Goal: Complete application form: Complete application form

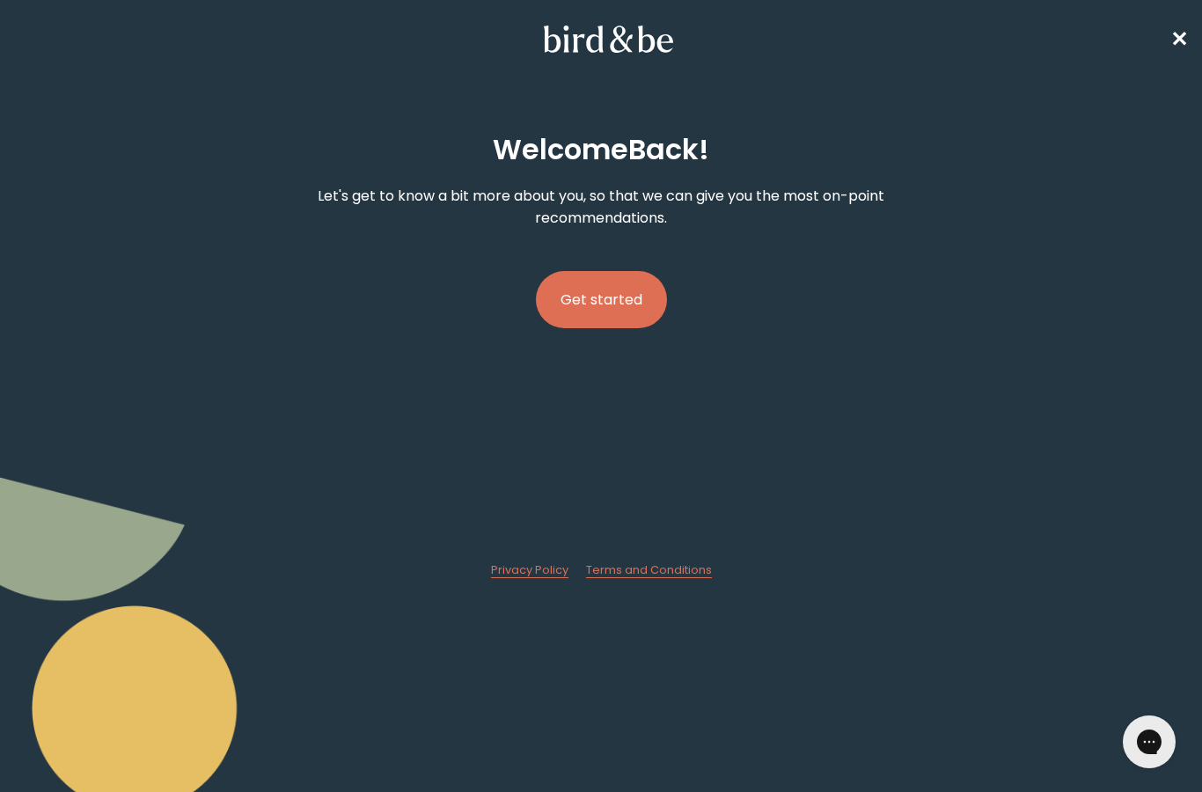
click at [608, 302] on button "Get started" at bounding box center [601, 299] width 131 height 57
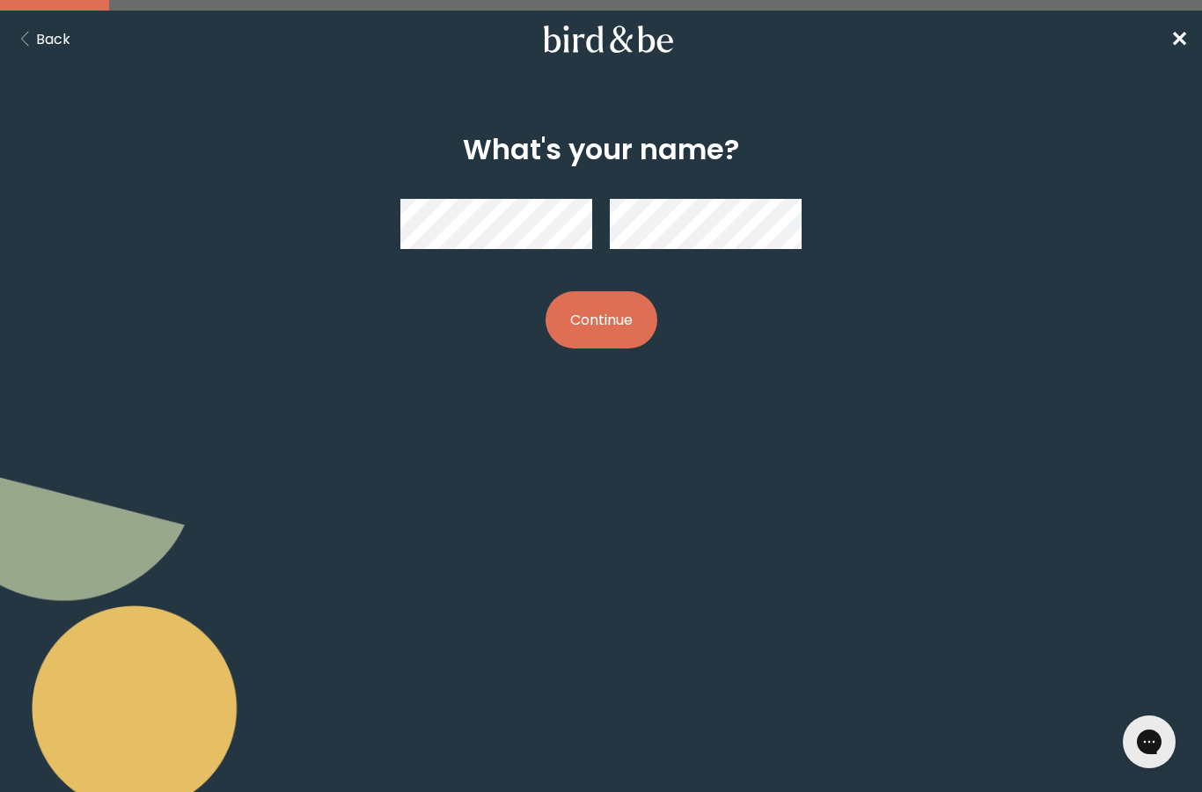
click at [603, 327] on button "Continue" at bounding box center [602, 319] width 112 height 57
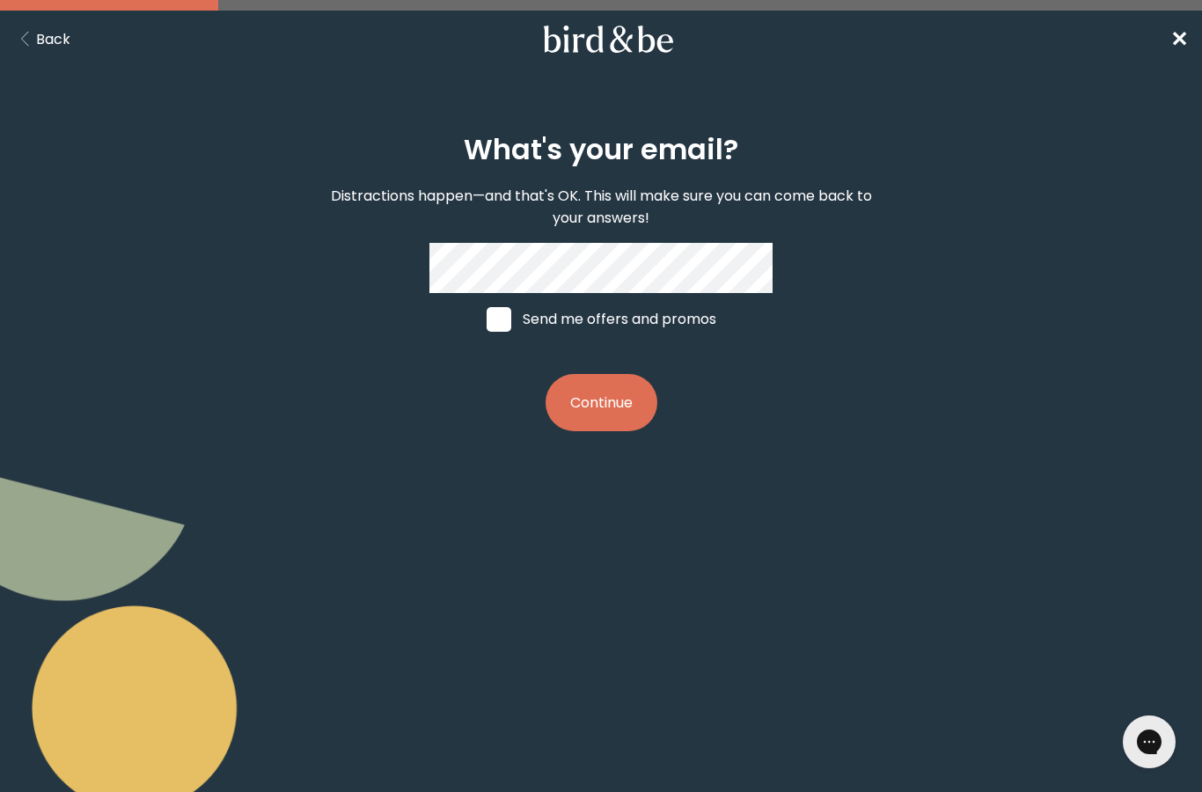
click at [604, 420] on button "Continue" at bounding box center [602, 402] width 112 height 57
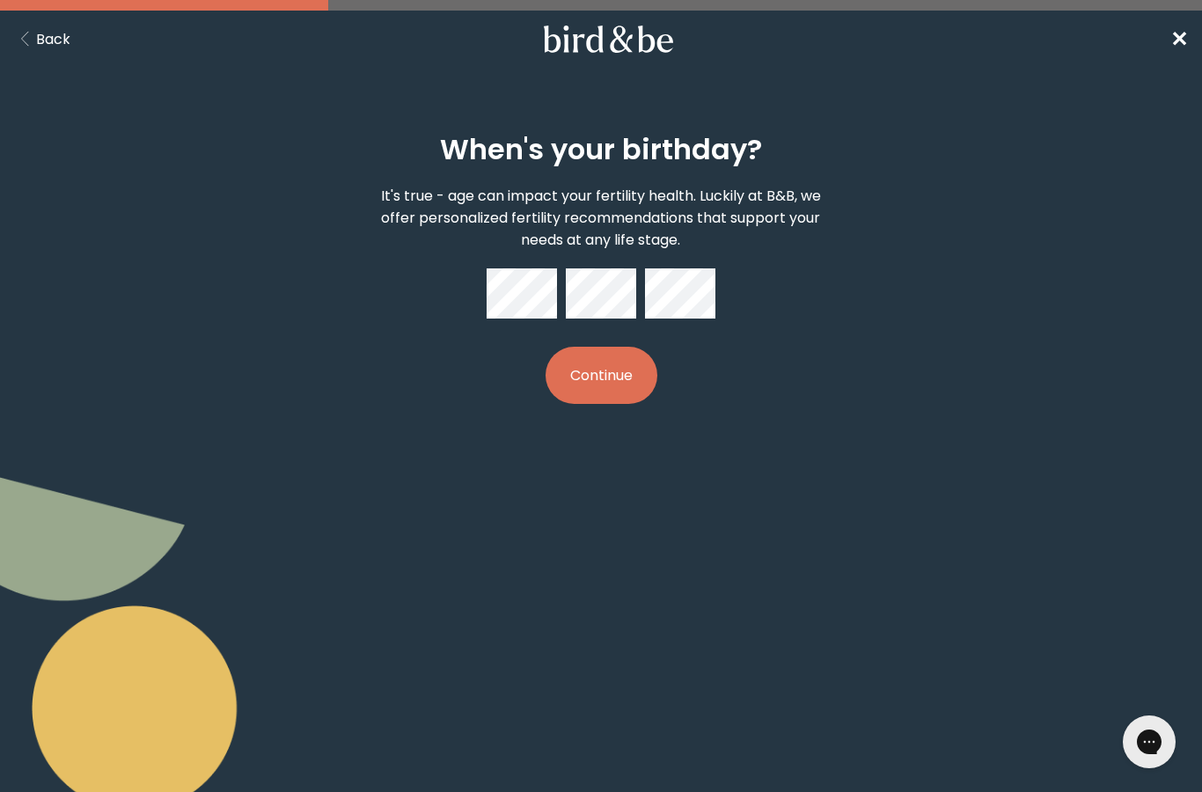
click at [609, 384] on button "Continue" at bounding box center [602, 375] width 112 height 57
click at [591, 388] on button "Continue" at bounding box center [602, 375] width 112 height 57
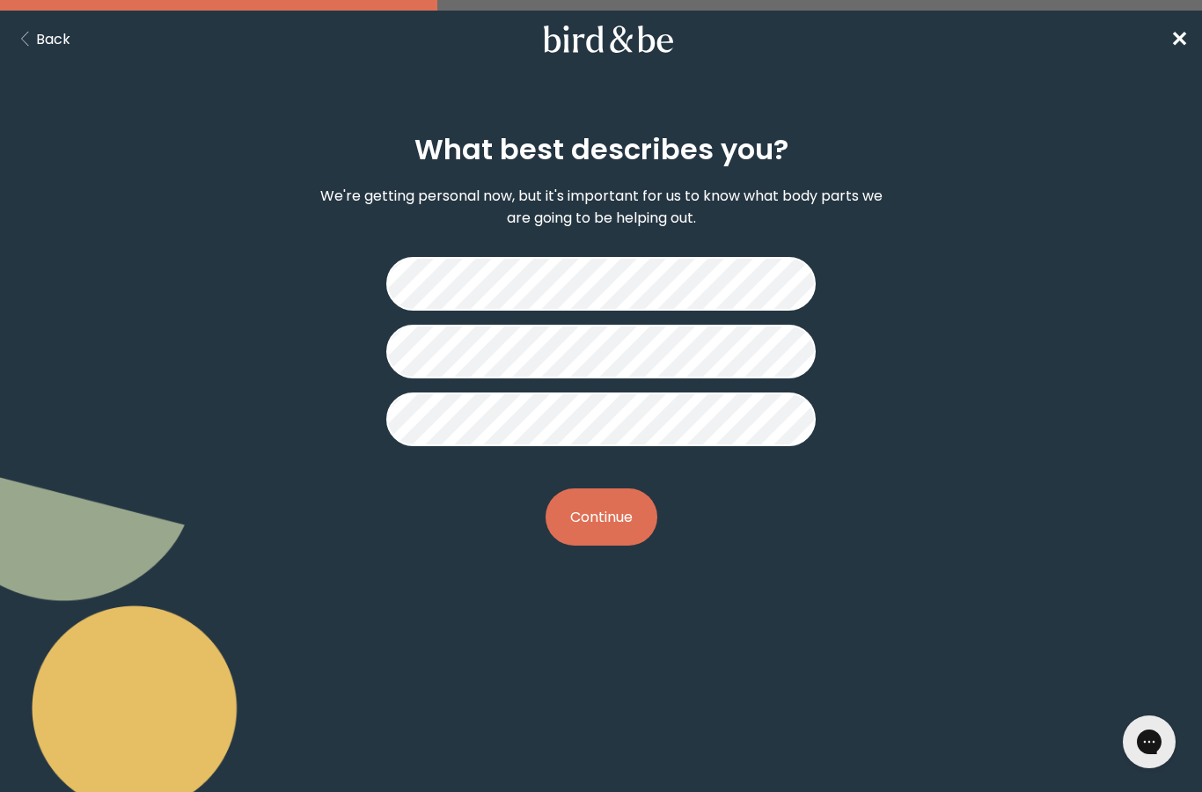
click at [605, 527] on button "Continue" at bounding box center [602, 516] width 112 height 57
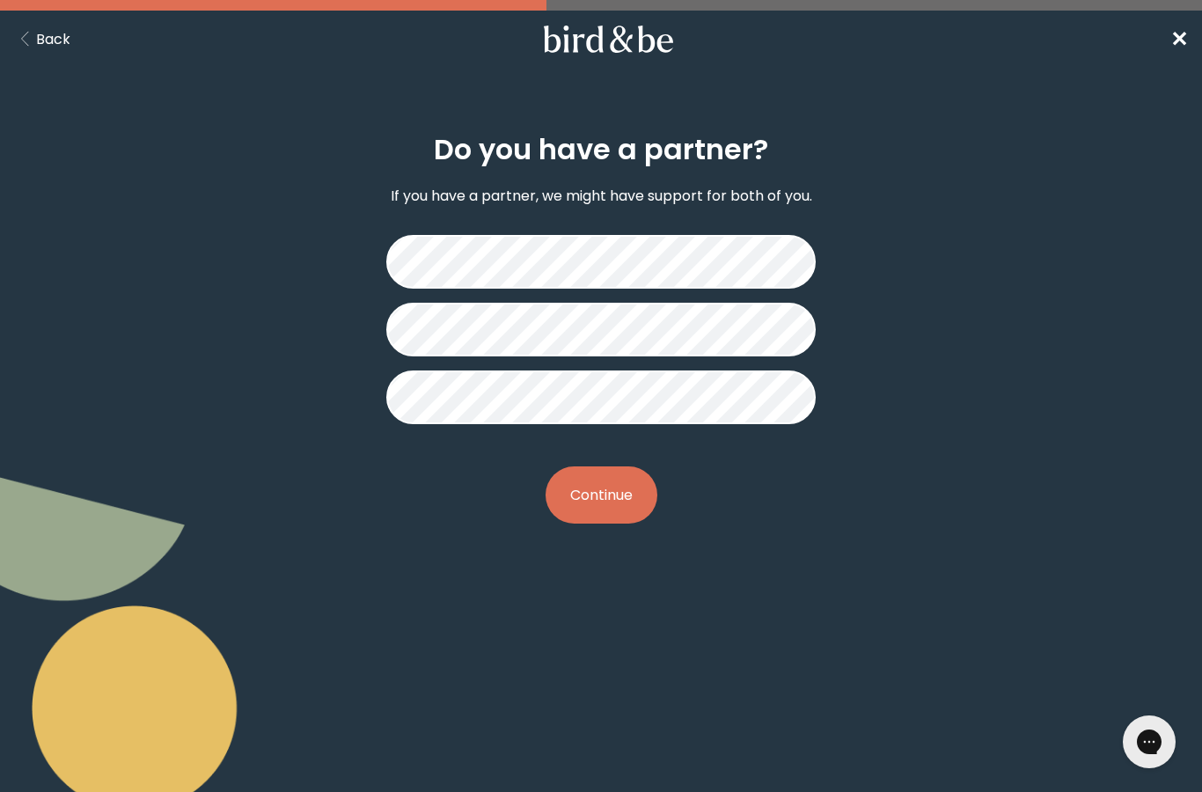
click at [616, 509] on button "Continue" at bounding box center [602, 494] width 112 height 57
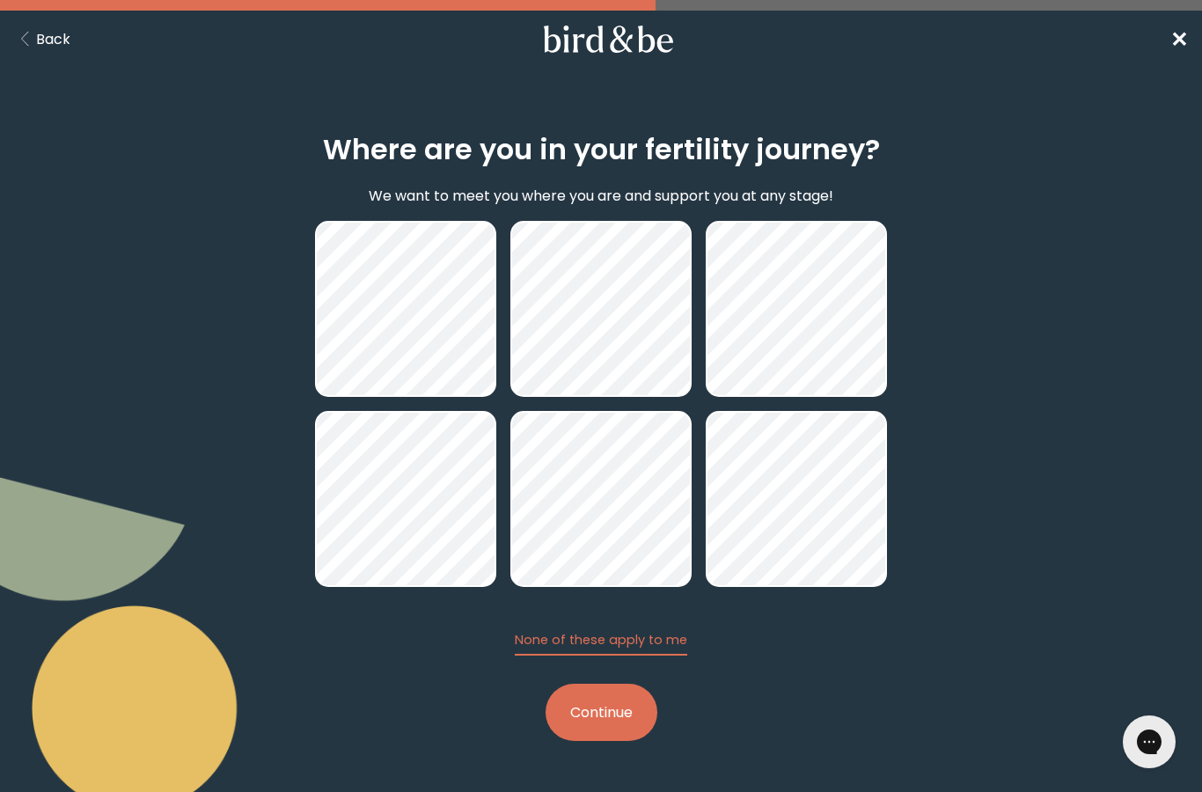
click at [1176, 38] on span "✕" at bounding box center [1180, 39] width 18 height 29
